Goal: Task Accomplishment & Management: Manage account settings

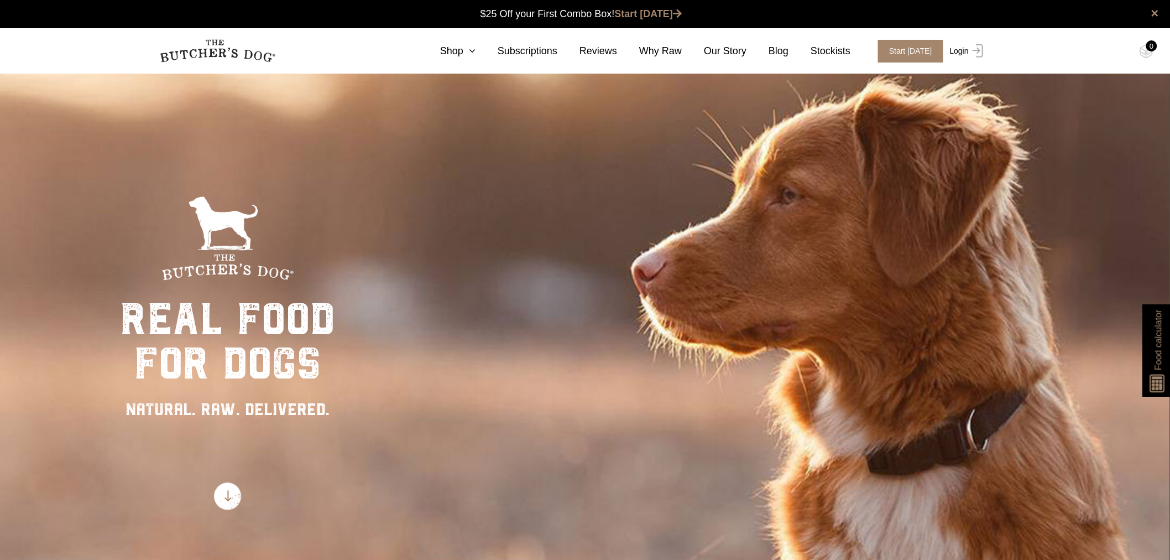
click at [952, 49] on link "Login" at bounding box center [965, 51] width 36 height 23
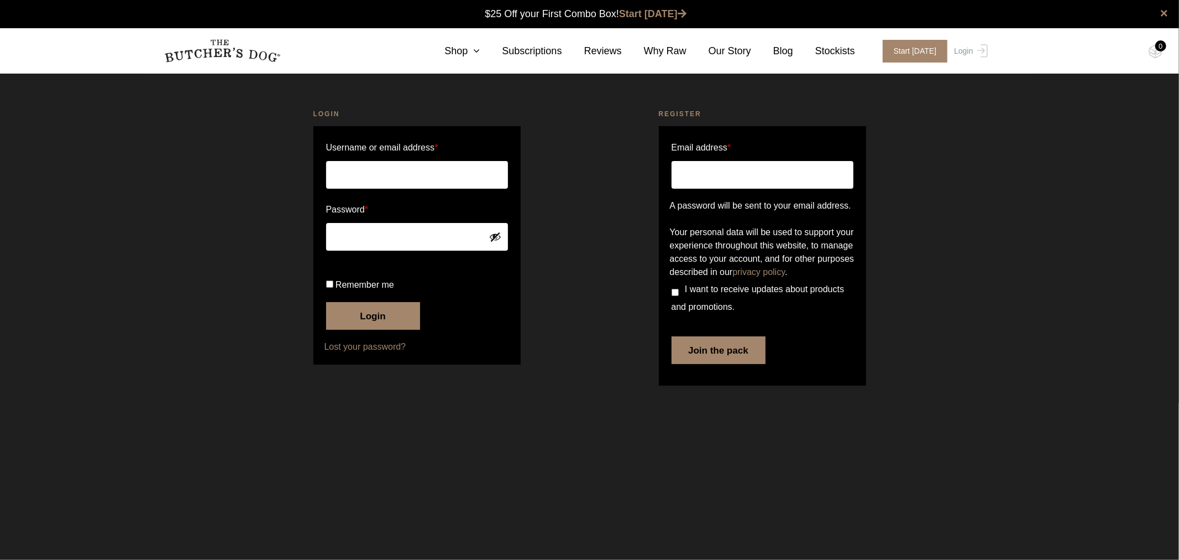
click at [474, 177] on input "Username or email address *" at bounding box center [417, 175] width 182 height 28
type input "starksridgedogtraining@gmail.com"
click at [394, 330] on button "Login" at bounding box center [373, 316] width 94 height 28
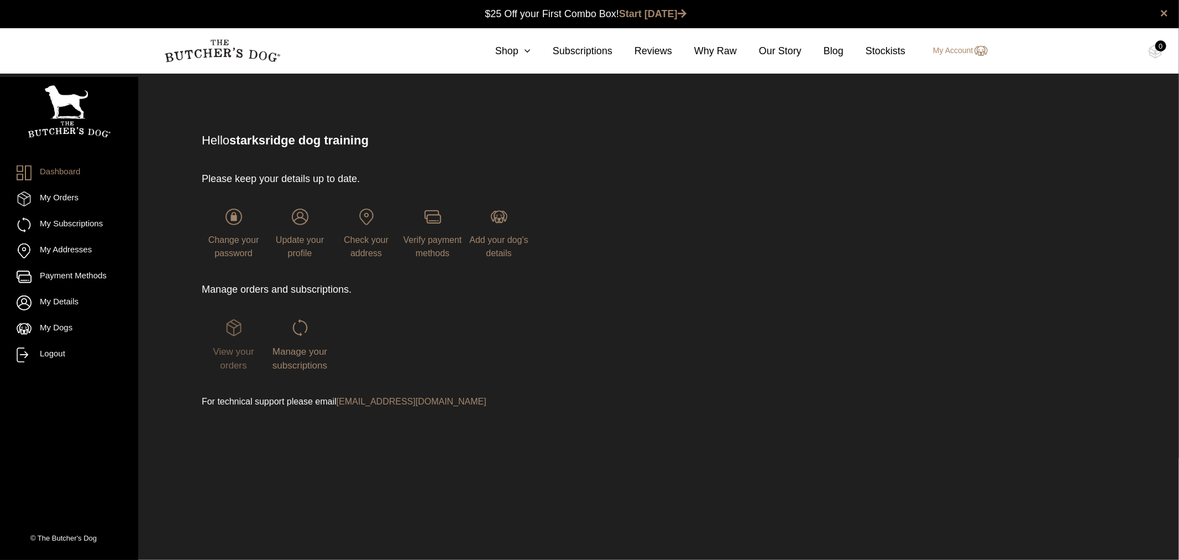
click at [222, 326] on link "View your orders" at bounding box center [234, 344] width 64 height 51
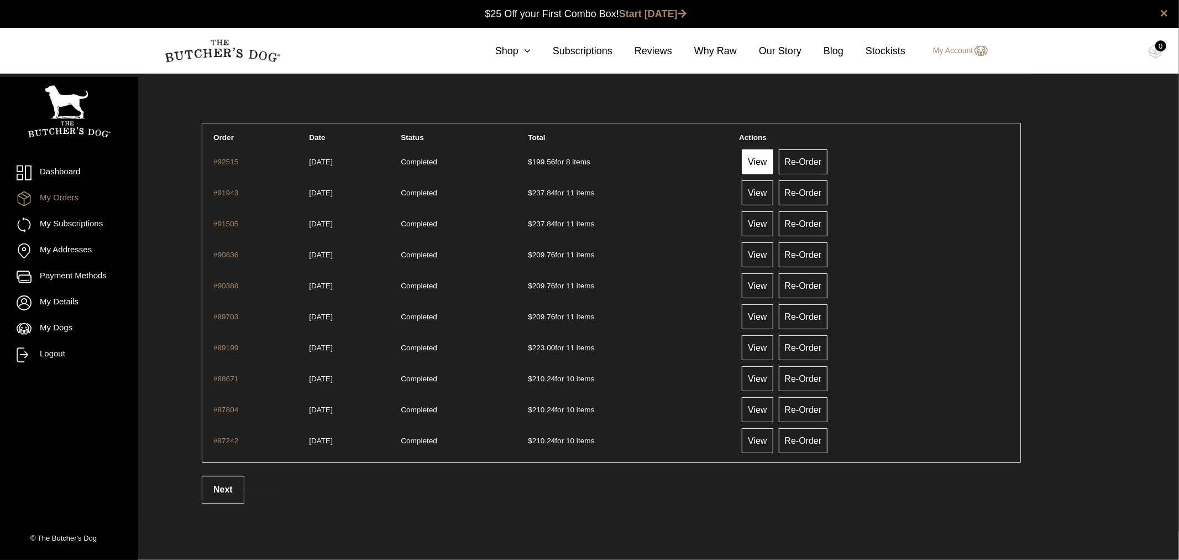
click at [773, 164] on link "View" at bounding box center [757, 161] width 31 height 25
